Goal: Information Seeking & Learning: Learn about a topic

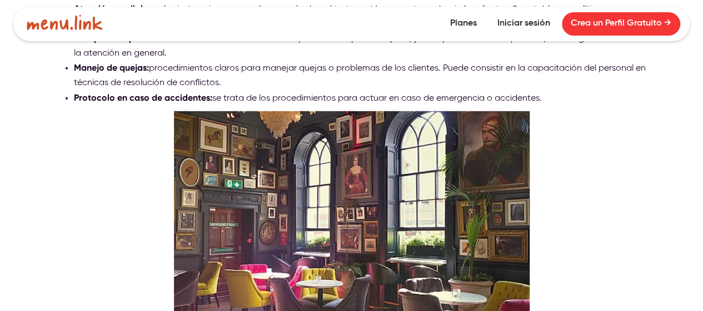
scroll to position [1756, 0]
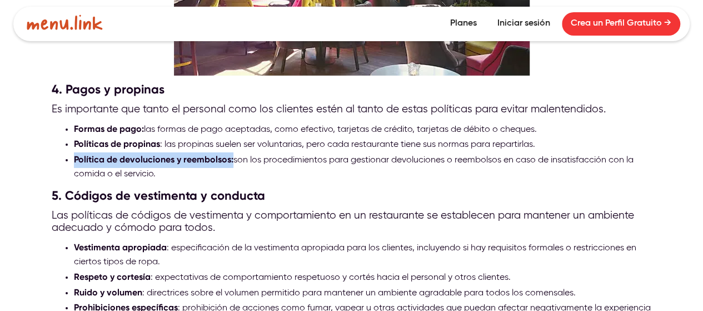
drag, startPoint x: 232, startPoint y: 143, endPoint x: 73, endPoint y: 133, distance: 159.2
click at [74, 152] on li "Política de devoluciones y reembolsos: son los procedimientos para gestionar de…" at bounding box center [363, 166] width 578 height 29
copy strong "Política de devoluciones y reembolsos:"
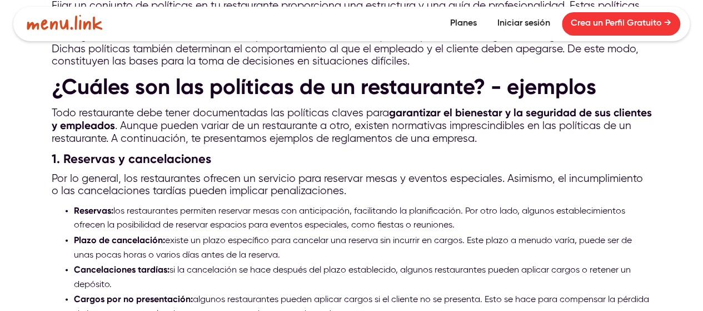
scroll to position [978, 0]
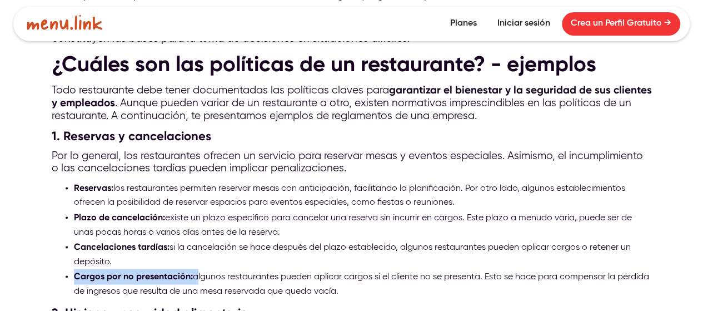
drag, startPoint x: 194, startPoint y: 271, endPoint x: 69, endPoint y: 269, distance: 125.0
click at [69, 269] on ul "Reservas: los restaurantes permiten reservar mesas con anticipación, facilitand…" at bounding box center [352, 239] width 600 height 118
copy li "Cargos por no presentación:"
click at [194, 214] on li "Plazo de cancelación: existe un plazo específico para cancelar una reserva sin …" at bounding box center [363, 223] width 578 height 29
drag, startPoint x: 193, startPoint y: 269, endPoint x: 74, endPoint y: 266, distance: 119.5
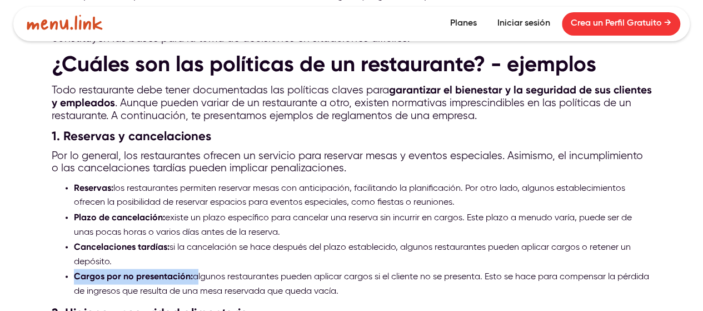
click at [74, 268] on li "Cargos por no presentación: algunos restaurantes pueden aplicar cargos si el cl…" at bounding box center [363, 282] width 578 height 29
copy li "Cargos por no presentación:"
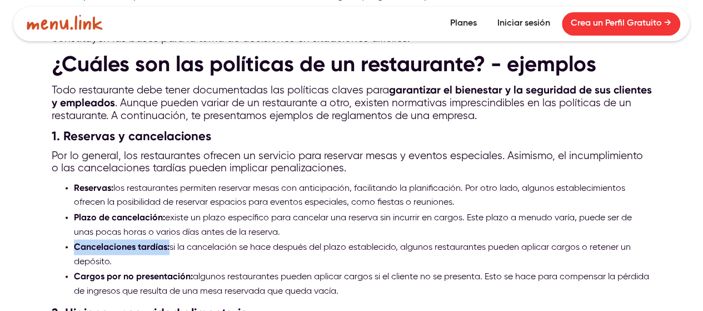
drag, startPoint x: 168, startPoint y: 241, endPoint x: 66, endPoint y: 244, distance: 102.8
click at [74, 244] on li "Cancelaciones tardías: si la cancelación se hace después del plazo establecido,…" at bounding box center [363, 253] width 578 height 29
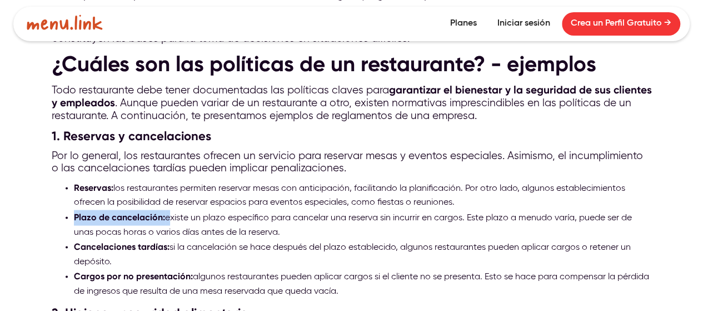
drag, startPoint x: 166, startPoint y: 211, endPoint x: 73, endPoint y: 213, distance: 92.8
click at [73, 213] on ul "Reservas: los restaurantes permiten reservar mesas con anticipación, facilitand…" at bounding box center [352, 239] width 600 height 118
copy li "Plazo de cancelación:"
